Goal: Task Accomplishment & Management: Complete application form

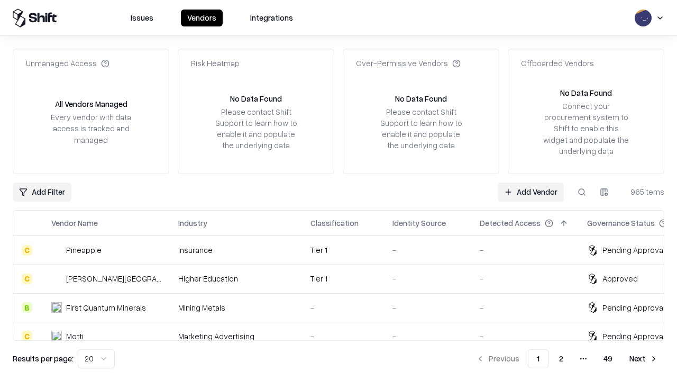
click at [530, 191] on link "Add Vendor" at bounding box center [531, 191] width 66 height 19
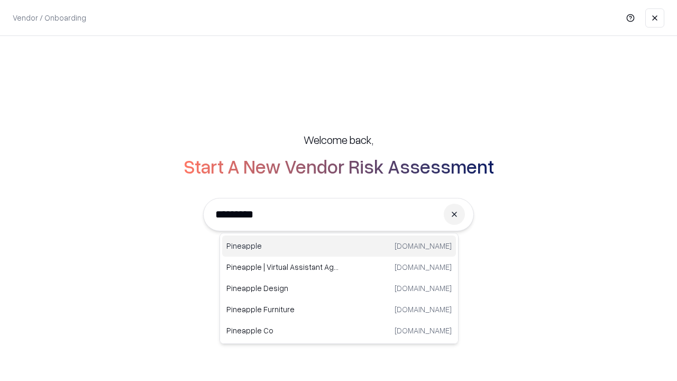
click at [339, 246] on div "Pineapple [DOMAIN_NAME]" at bounding box center [339, 245] width 234 height 21
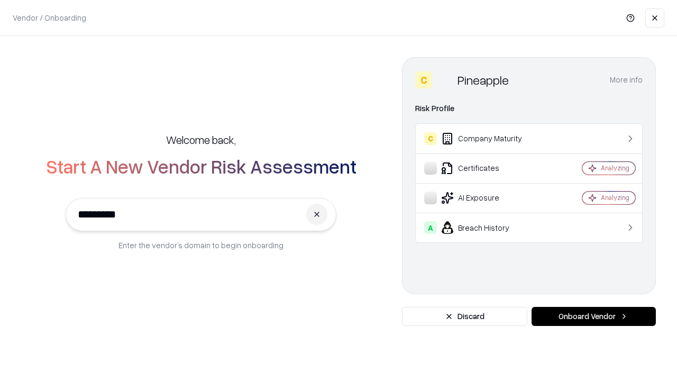
type input "*********"
click at [593, 316] on button "Onboard Vendor" at bounding box center [593, 316] width 124 height 19
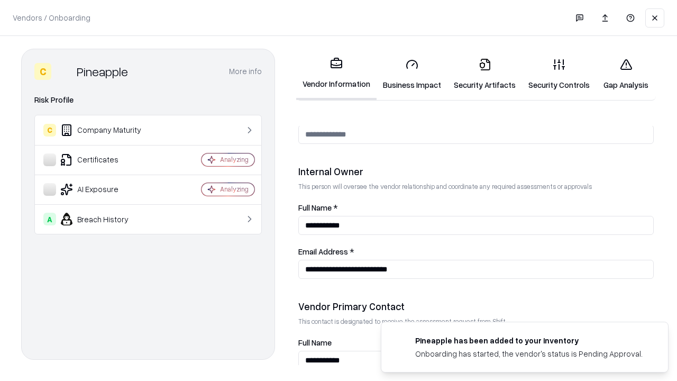
scroll to position [548, 0]
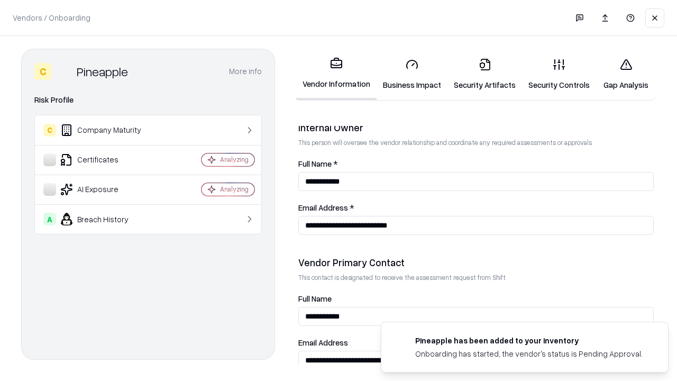
click at [412, 74] on link "Business Impact" at bounding box center [411, 74] width 71 height 49
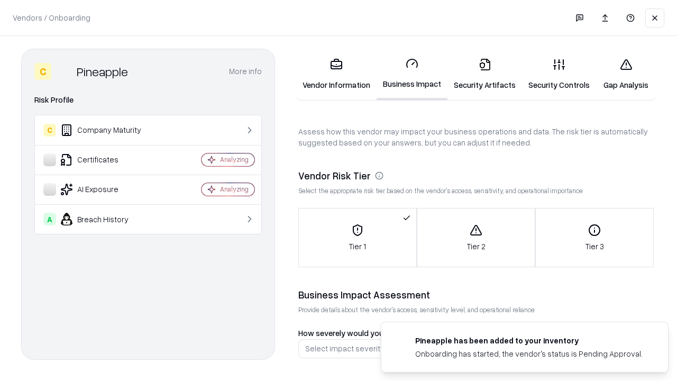
click at [484, 74] on link "Security Artifacts" at bounding box center [484, 74] width 75 height 49
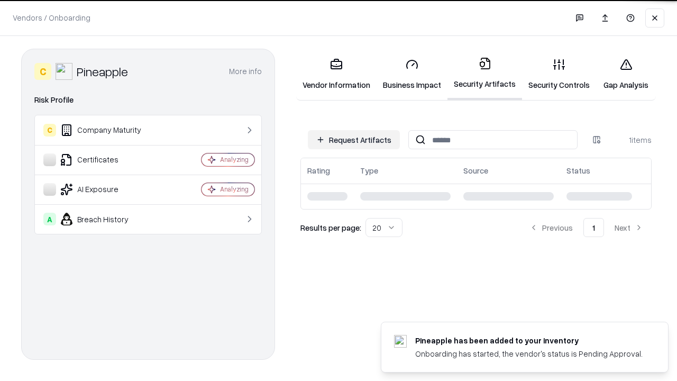
click at [354, 139] on button "Request Artifacts" at bounding box center [354, 139] width 92 height 19
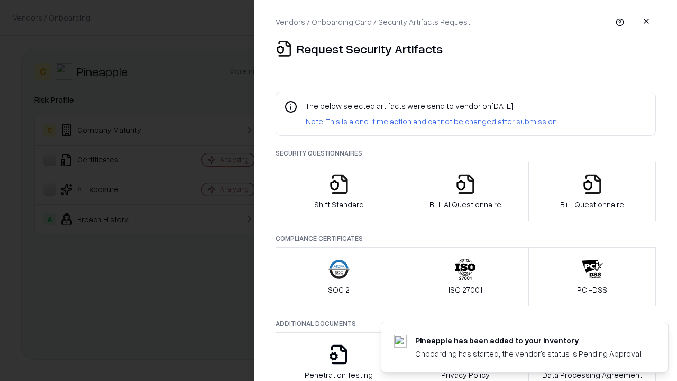
click at [338, 191] on icon "button" at bounding box center [338, 183] width 21 height 21
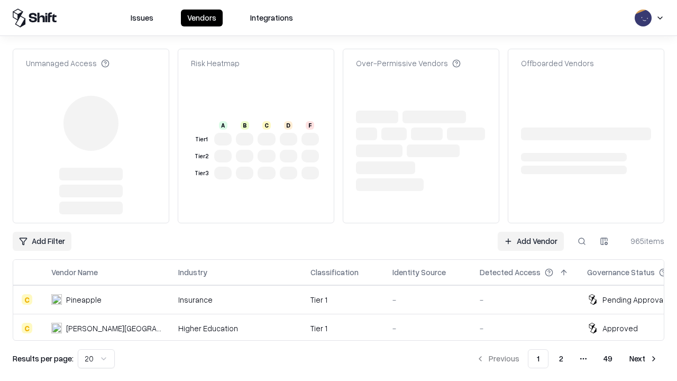
click at [530, 232] on link "Add Vendor" at bounding box center [531, 241] width 66 height 19
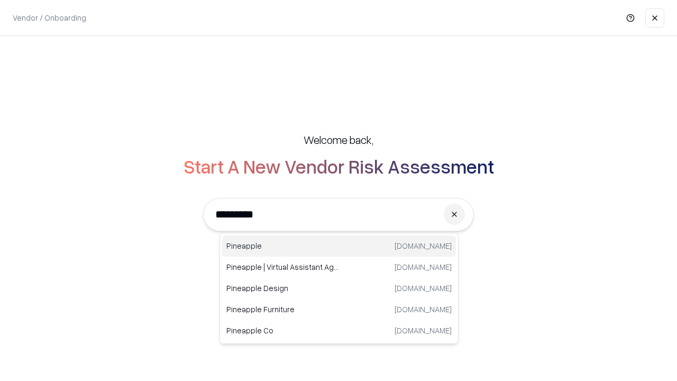
click at [339, 246] on div "Pineapple [DOMAIN_NAME]" at bounding box center [339, 245] width 234 height 21
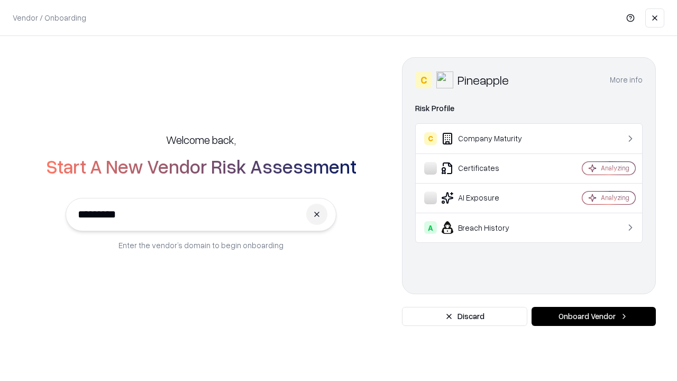
type input "*********"
click at [593, 316] on button "Onboard Vendor" at bounding box center [593, 316] width 124 height 19
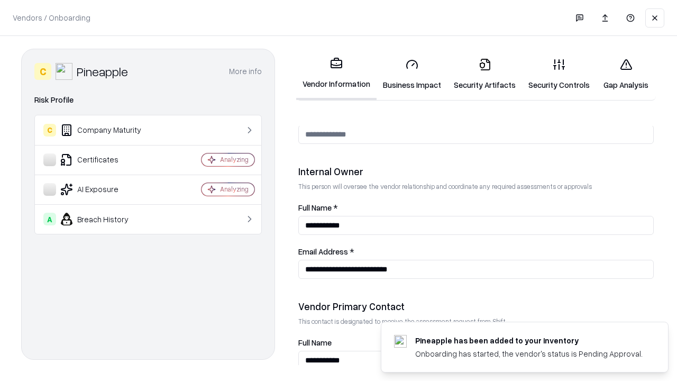
scroll to position [548, 0]
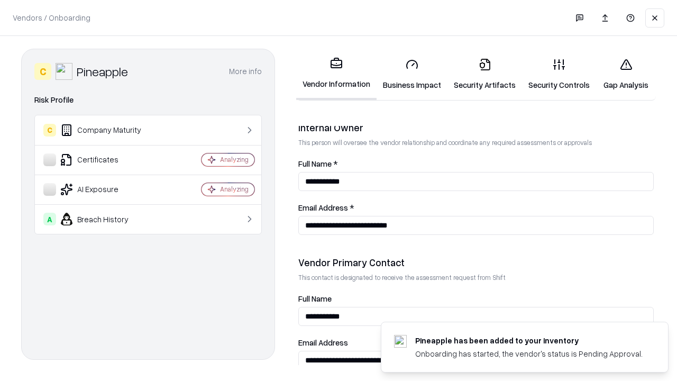
click at [626, 74] on link "Gap Analysis" at bounding box center [626, 74] width 60 height 49
